Goal: Task Accomplishment & Management: Manage account settings

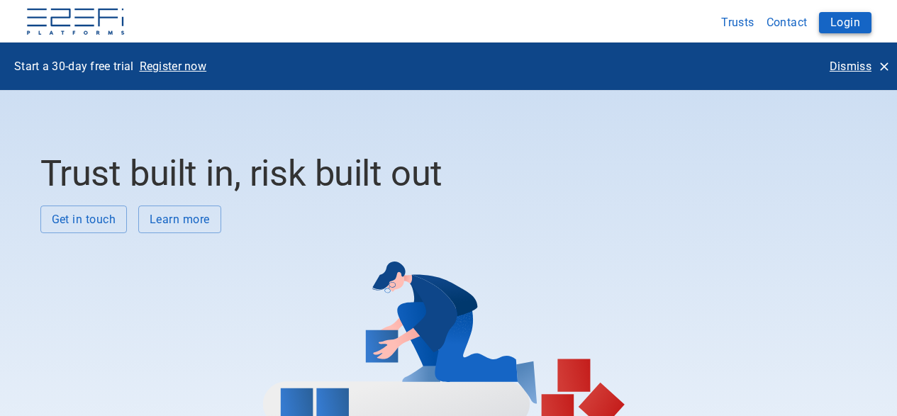
click at [831, 18] on button "Login" at bounding box center [845, 22] width 52 height 21
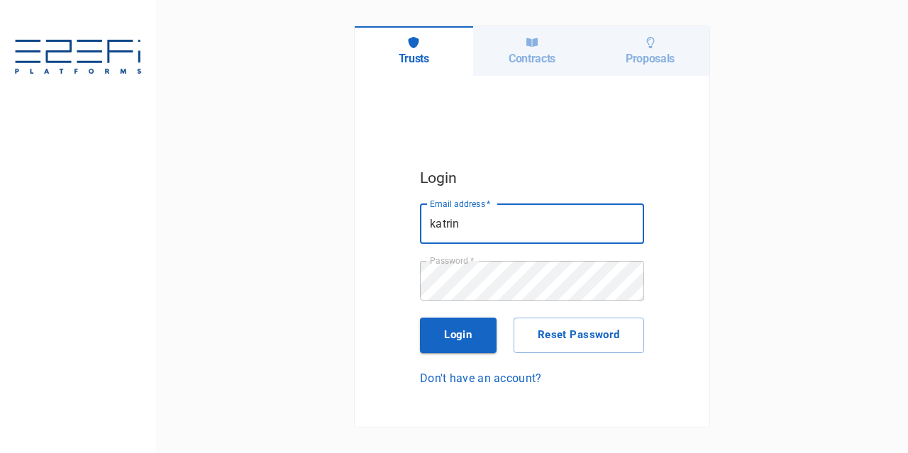
type input "katrina@figureitout.com.au"
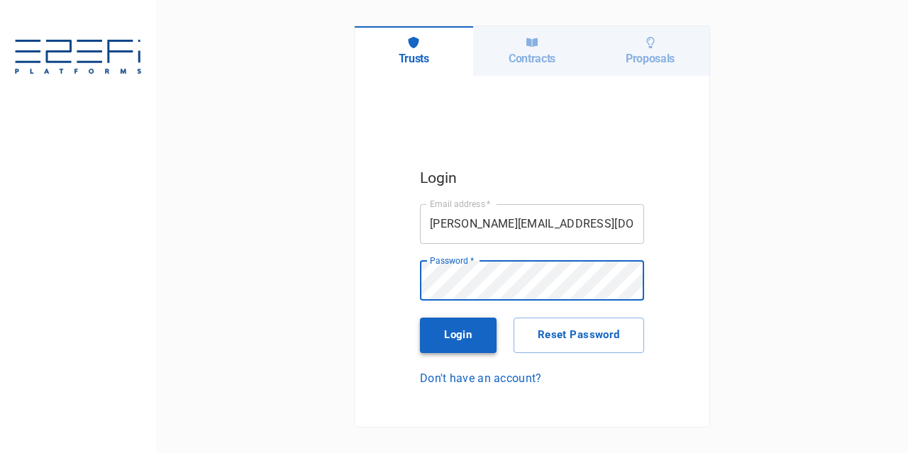
click at [454, 340] on button "Login" at bounding box center [458, 335] width 77 height 35
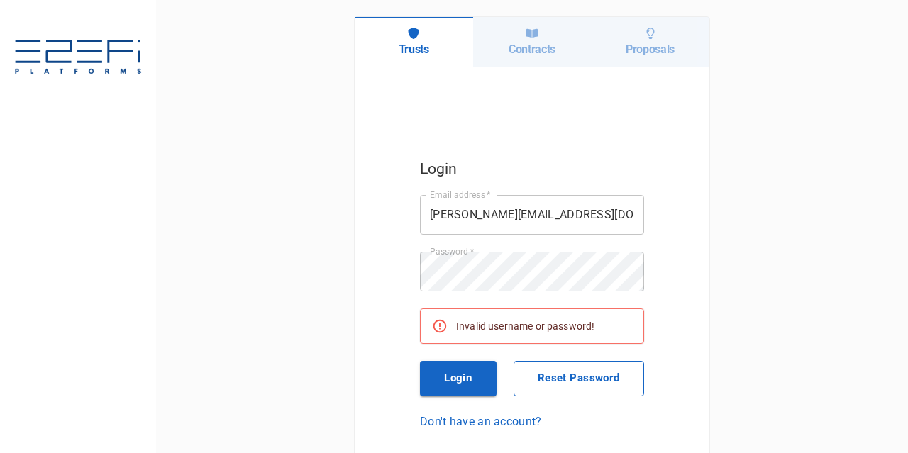
click at [548, 376] on button "Reset Password" at bounding box center [579, 378] width 131 height 35
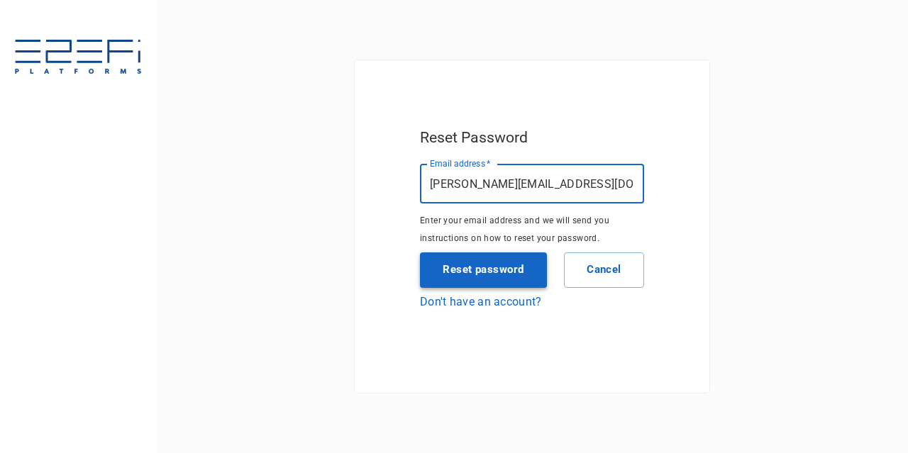
type input "katrina@figureitout.com.au"
click at [467, 271] on button "Reset password" at bounding box center [483, 270] width 127 height 35
